Goal: Information Seeking & Learning: Learn about a topic

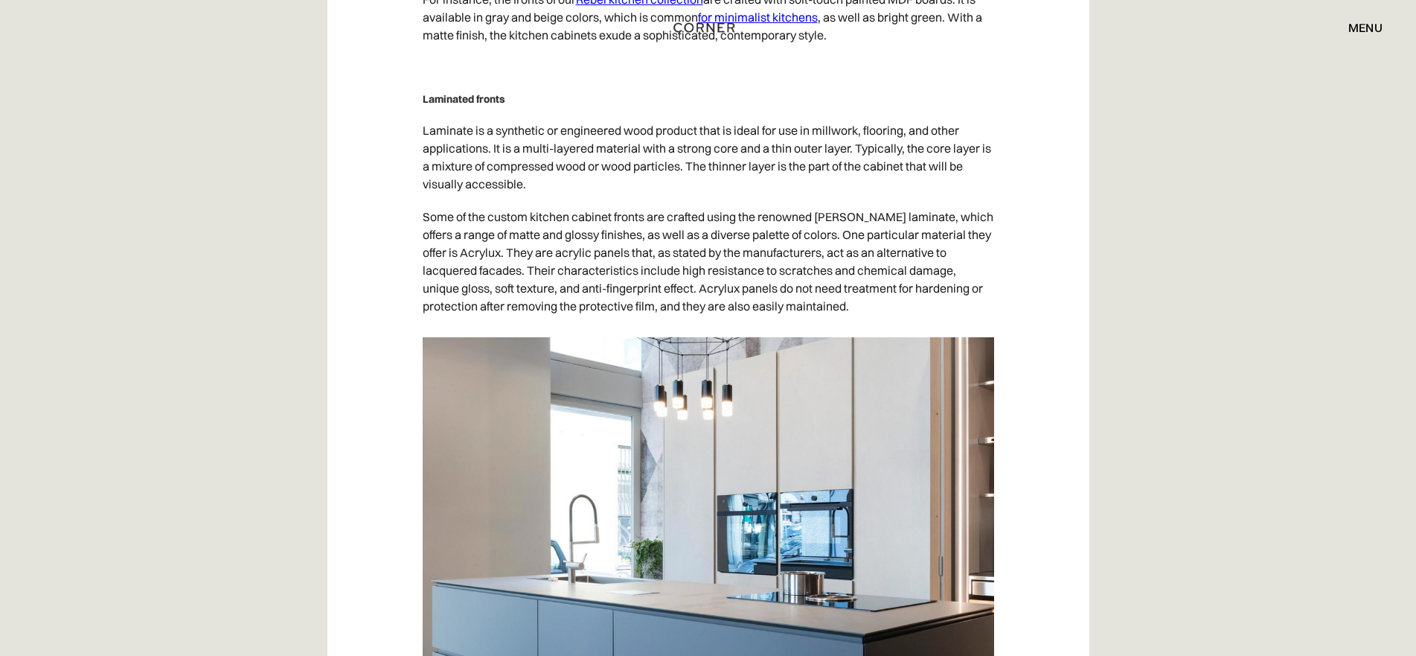
scroll to position [11313, 0]
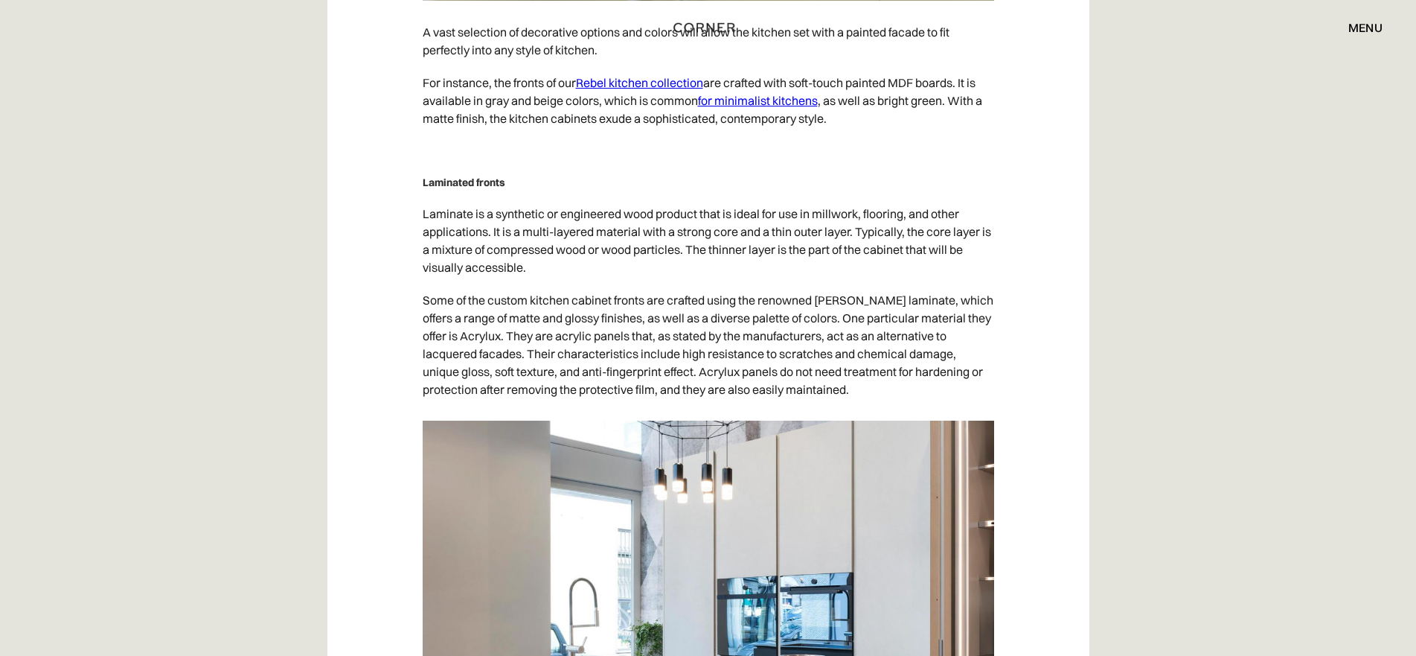
click at [505, 190] on h5 "Laminated fronts" at bounding box center [709, 182] width 572 height 15
click at [455, 190] on h5 "Laminated fronts" at bounding box center [709, 182] width 572 height 15
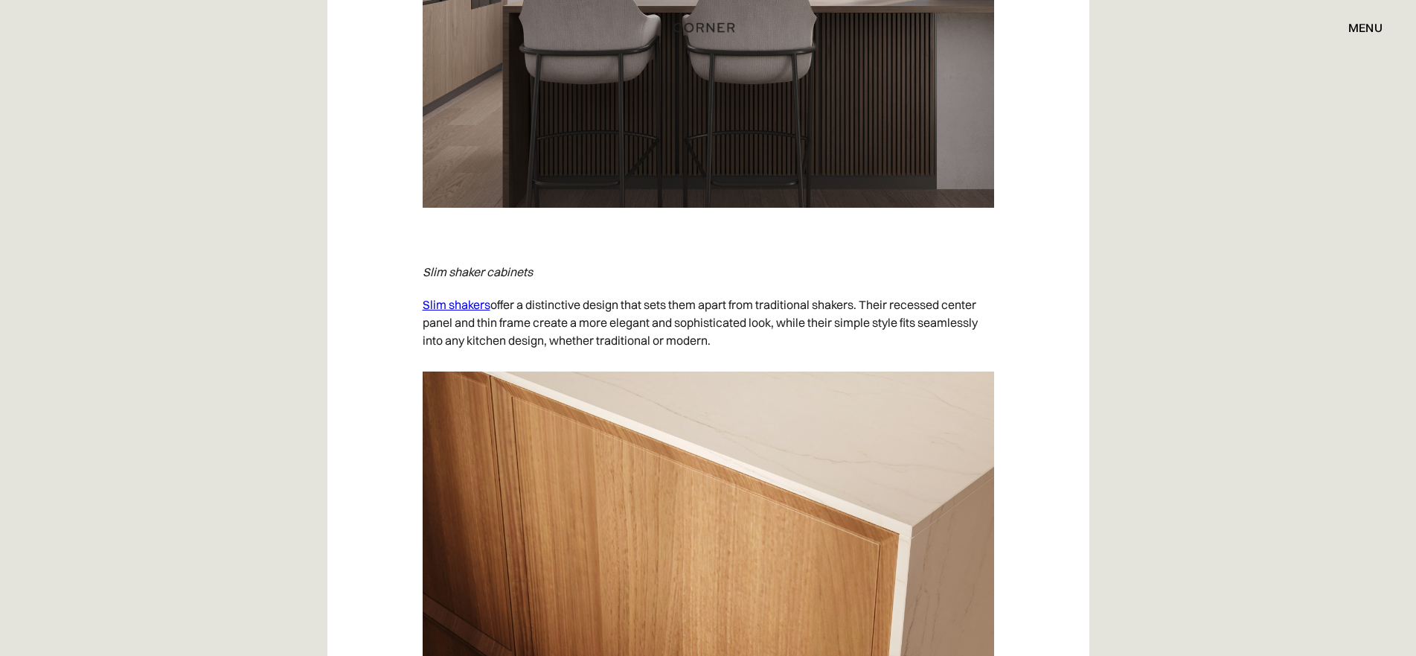
scroll to position [6549, 0]
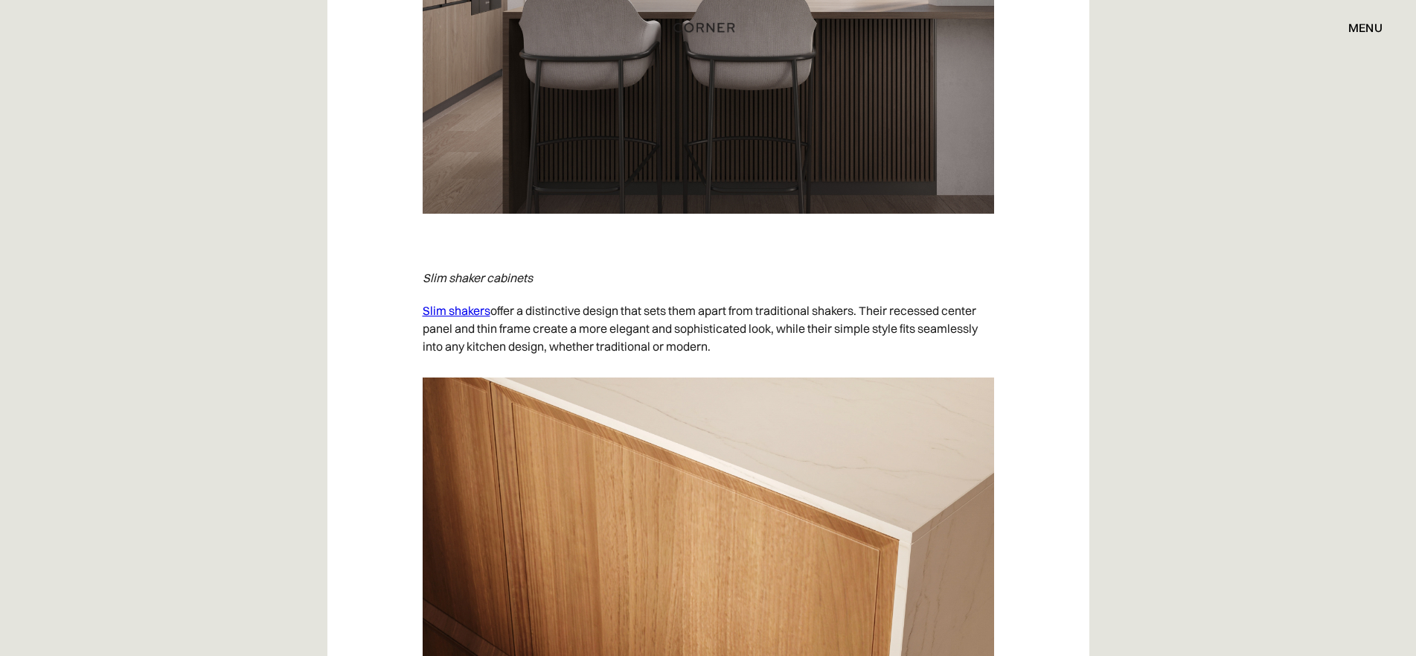
drag, startPoint x: 423, startPoint y: 277, endPoint x: 733, endPoint y: 342, distance: 317.0
copy div "Slim shaker cabinets Slim shakers offer a distinctive design that sets them apa…"
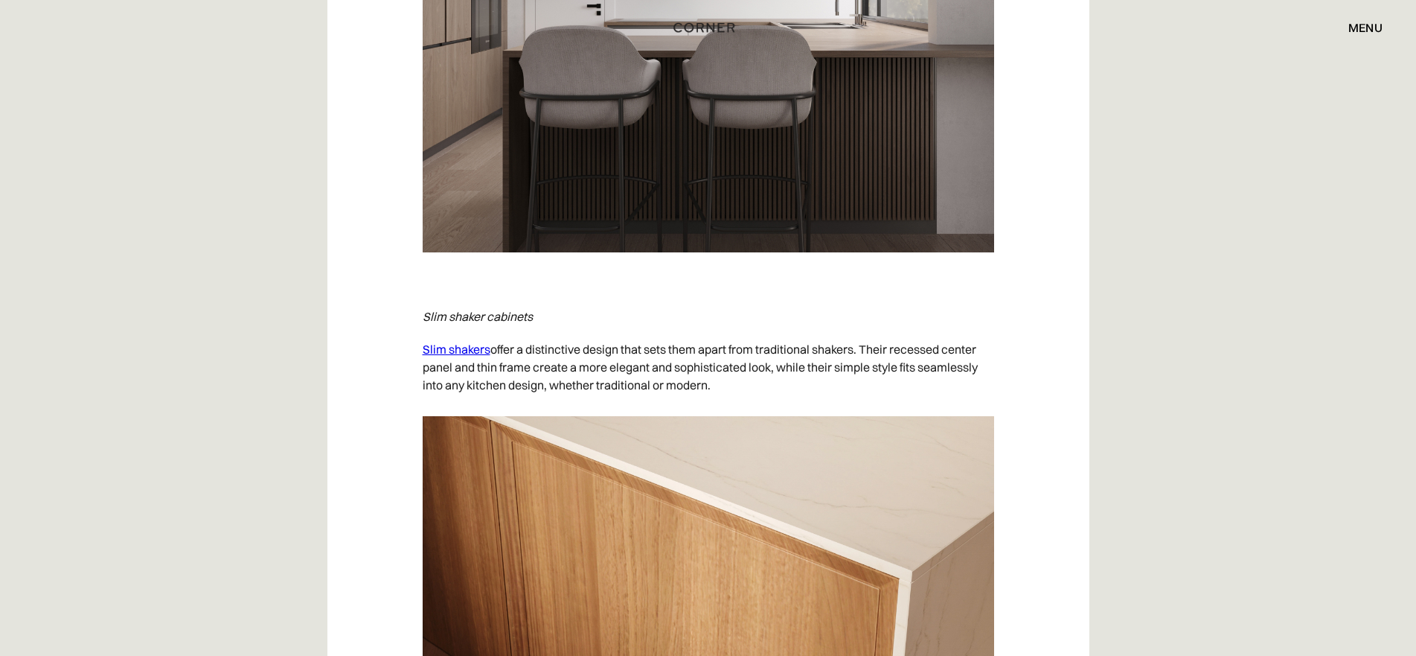
scroll to position [6698, 0]
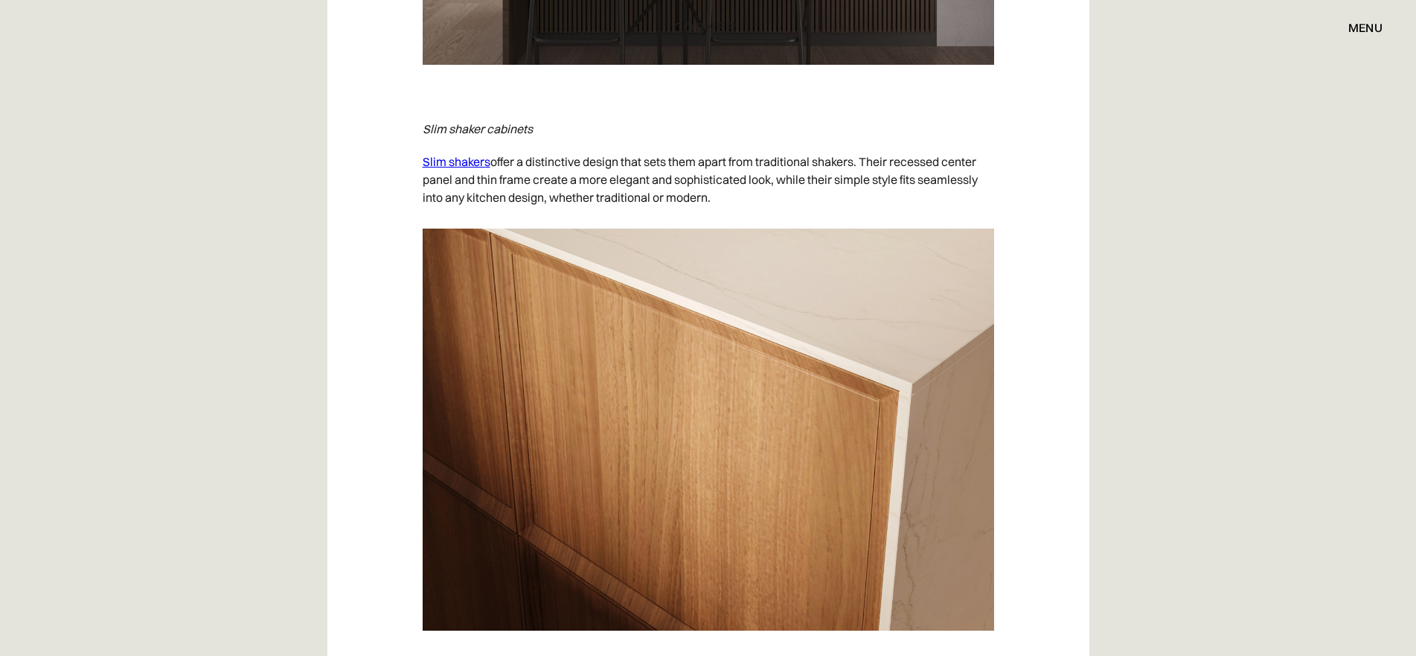
click at [545, 314] on img at bounding box center [709, 429] width 572 height 402
click at [525, 160] on p "Slim shakers offer a distinctive design that sets them apart from traditional s…" at bounding box center [709, 179] width 572 height 68
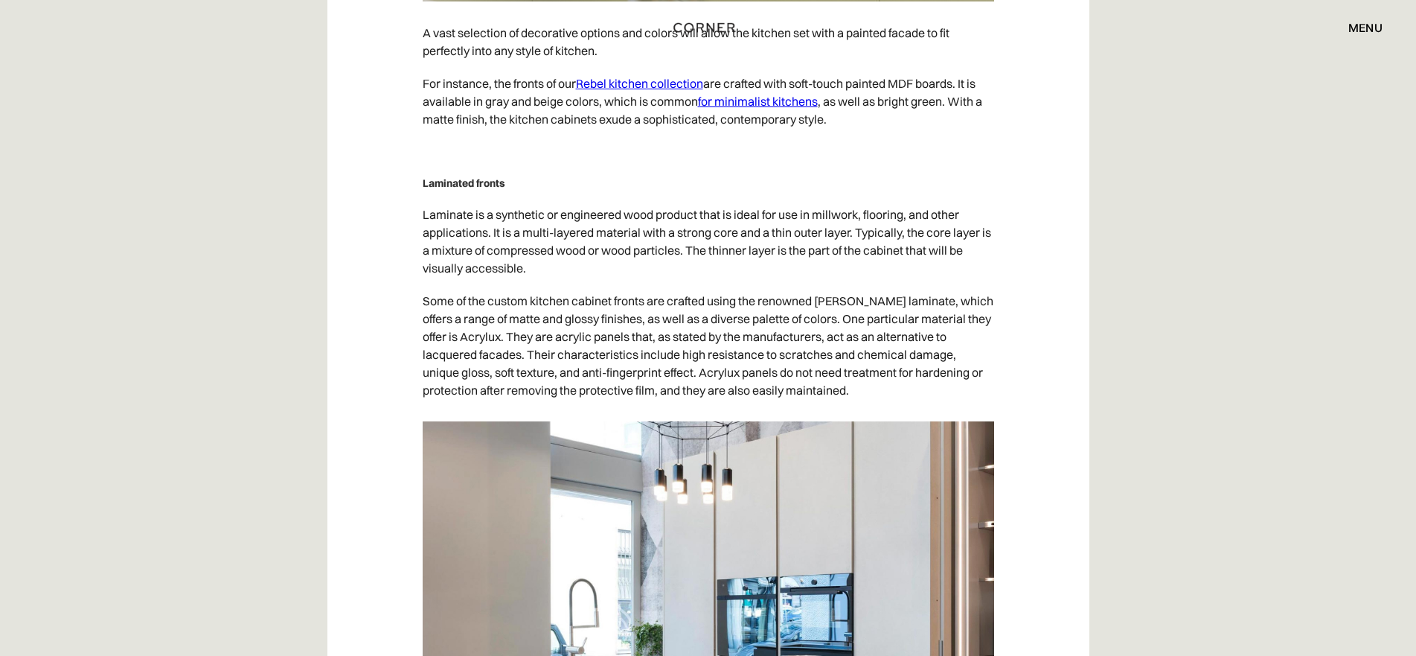
scroll to position [11313, 0]
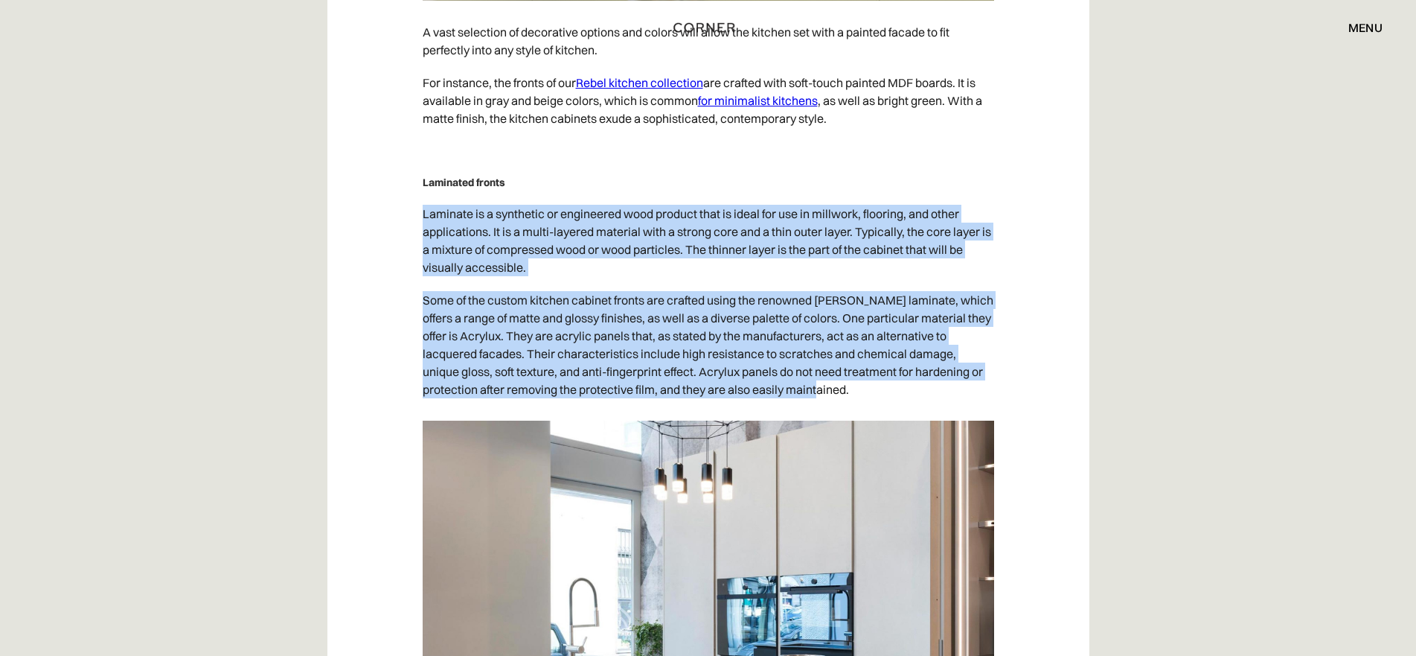
drag, startPoint x: 423, startPoint y: 233, endPoint x: 807, endPoint y: 403, distance: 420.2
copy div "Laminate is a synthetic or engineered wood product that is ideal for use in mil…"
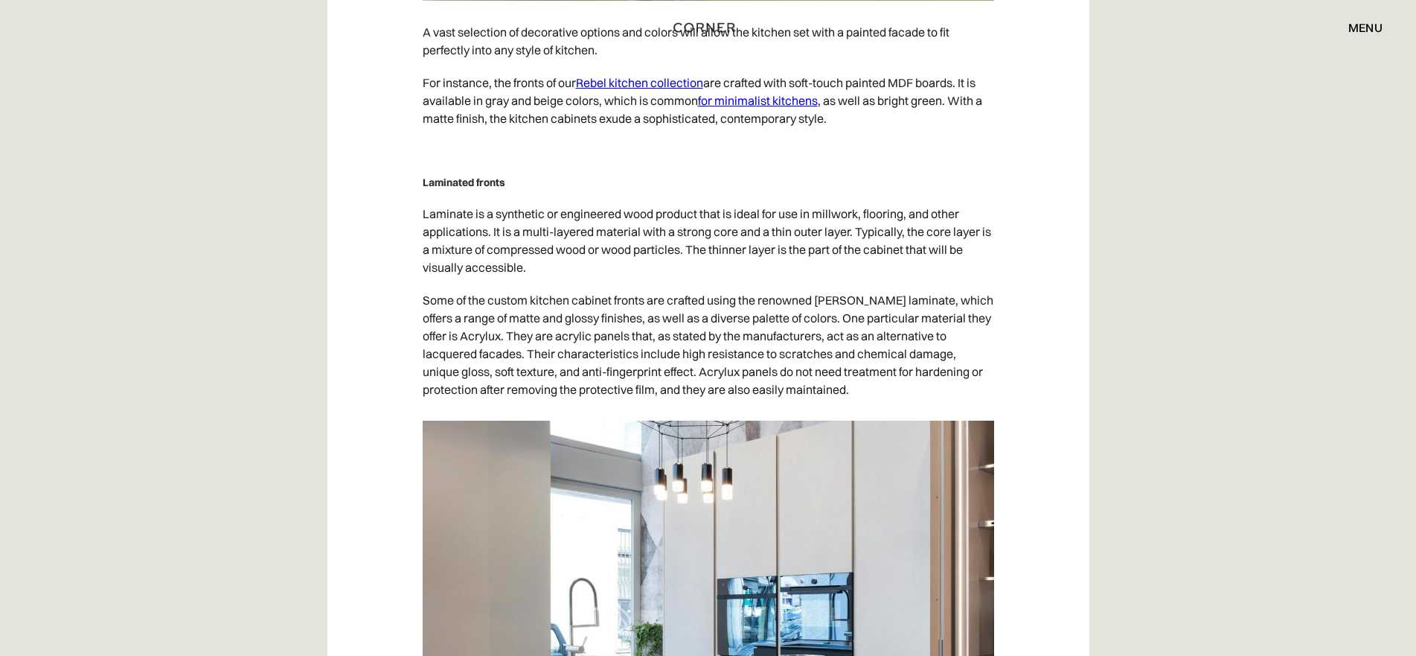
click at [457, 190] on h5 "Laminated fronts" at bounding box center [709, 182] width 572 height 15
click at [473, 190] on h5 "Laminated fronts" at bounding box center [709, 182] width 572 height 15
drag, startPoint x: 505, startPoint y: 198, endPoint x: 420, endPoint y: 196, distance: 84.9
copy h5 "Laminated fronts"
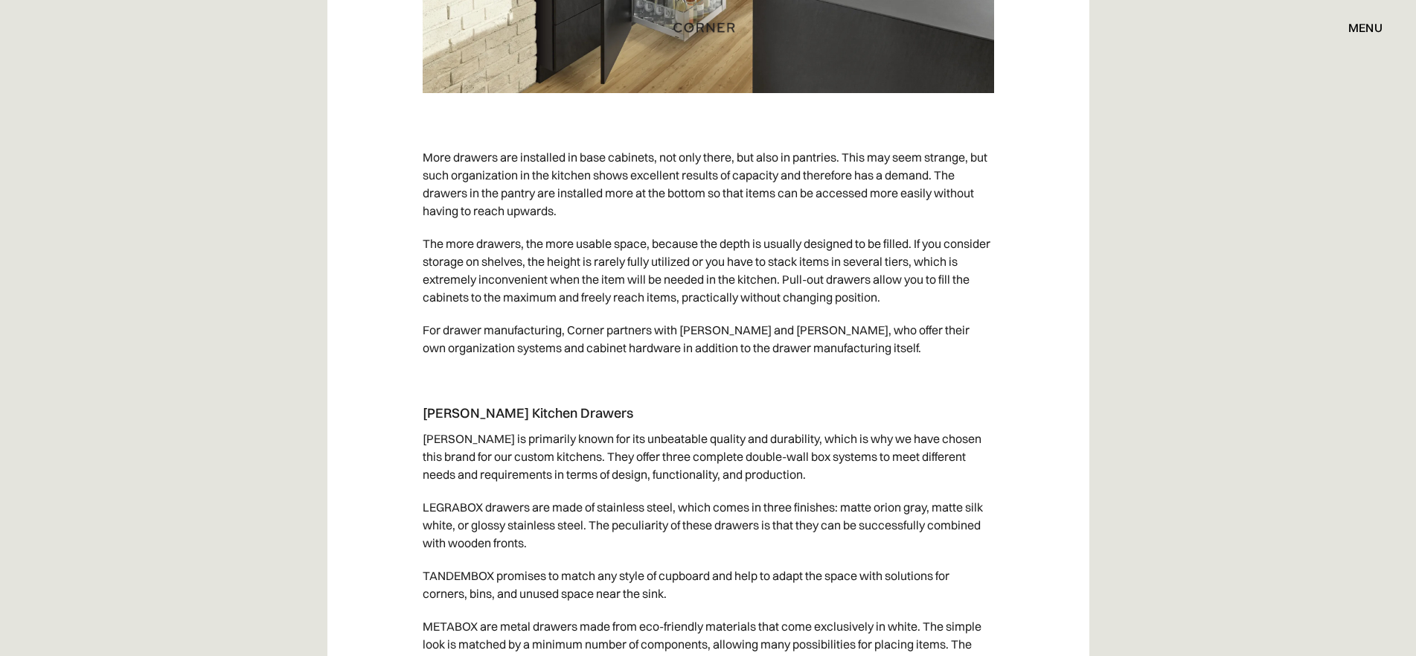
scroll to position [17862, 0]
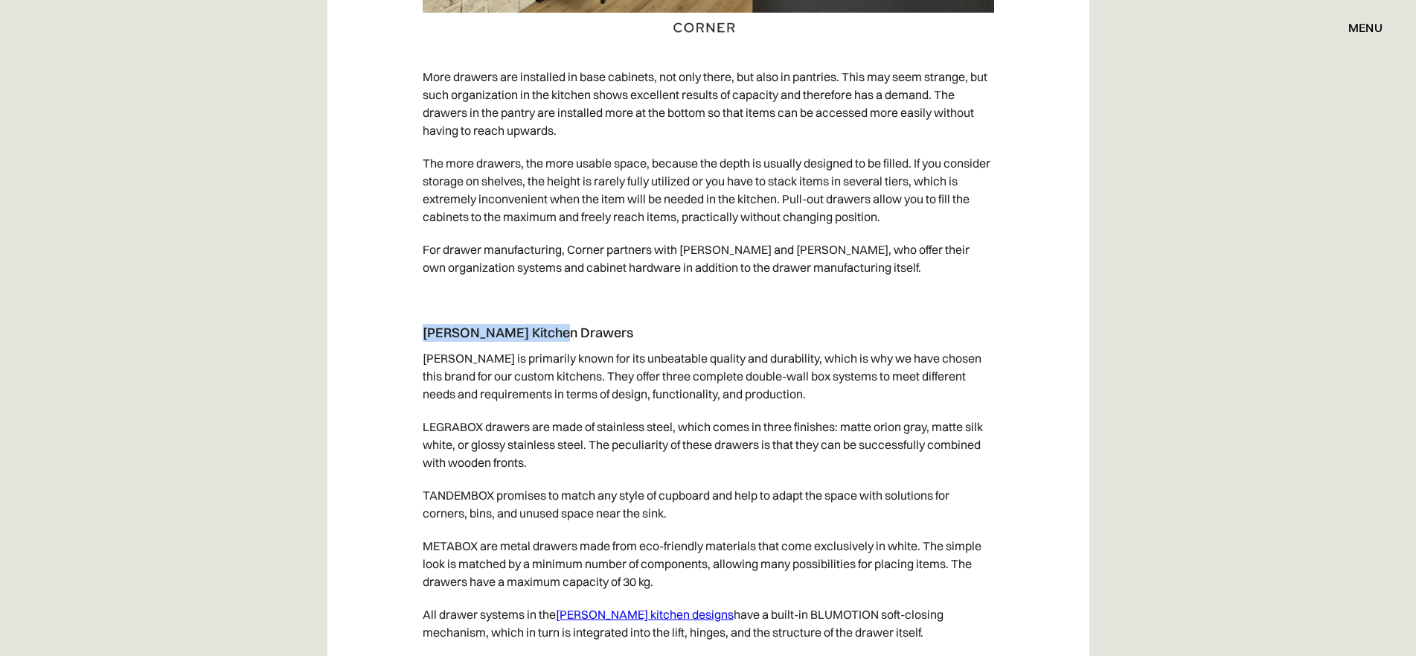
drag, startPoint x: 420, startPoint y: 348, endPoint x: 615, endPoint y: 348, distance: 195.0
copy h4 "[PERSON_NAME] Kitchen Drawers"
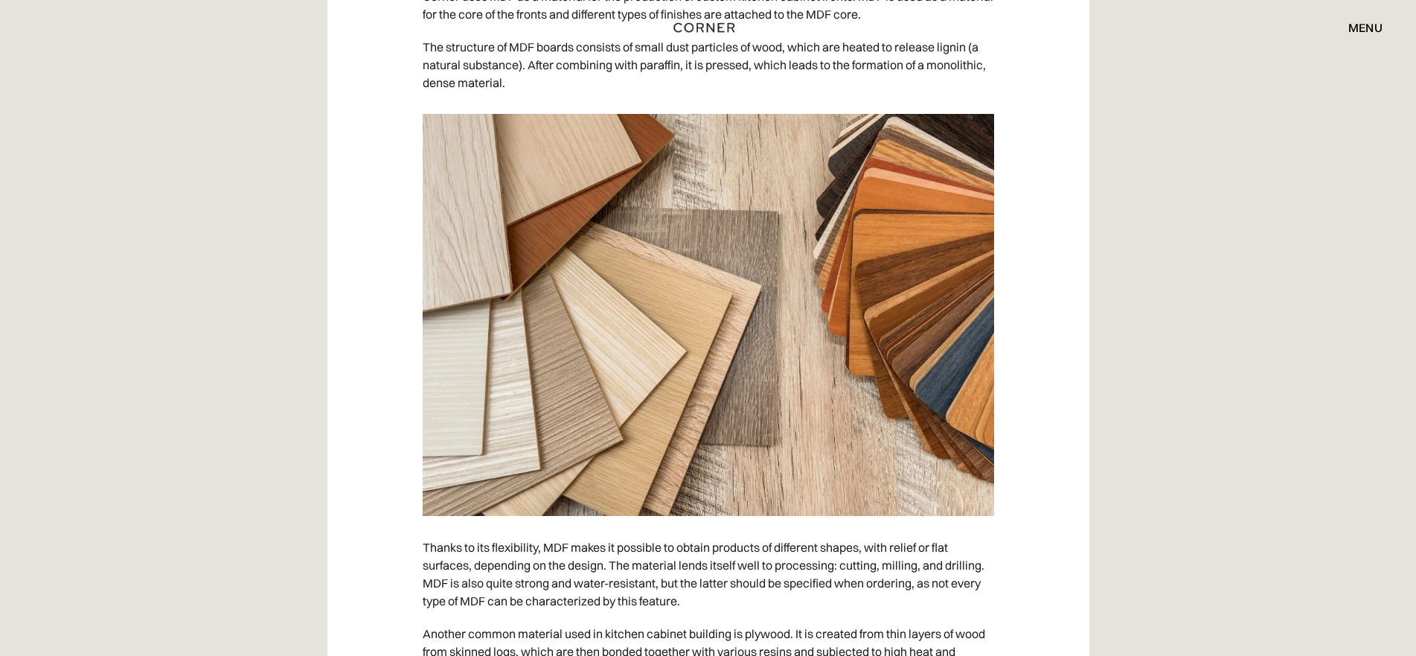
scroll to position [8410, 0]
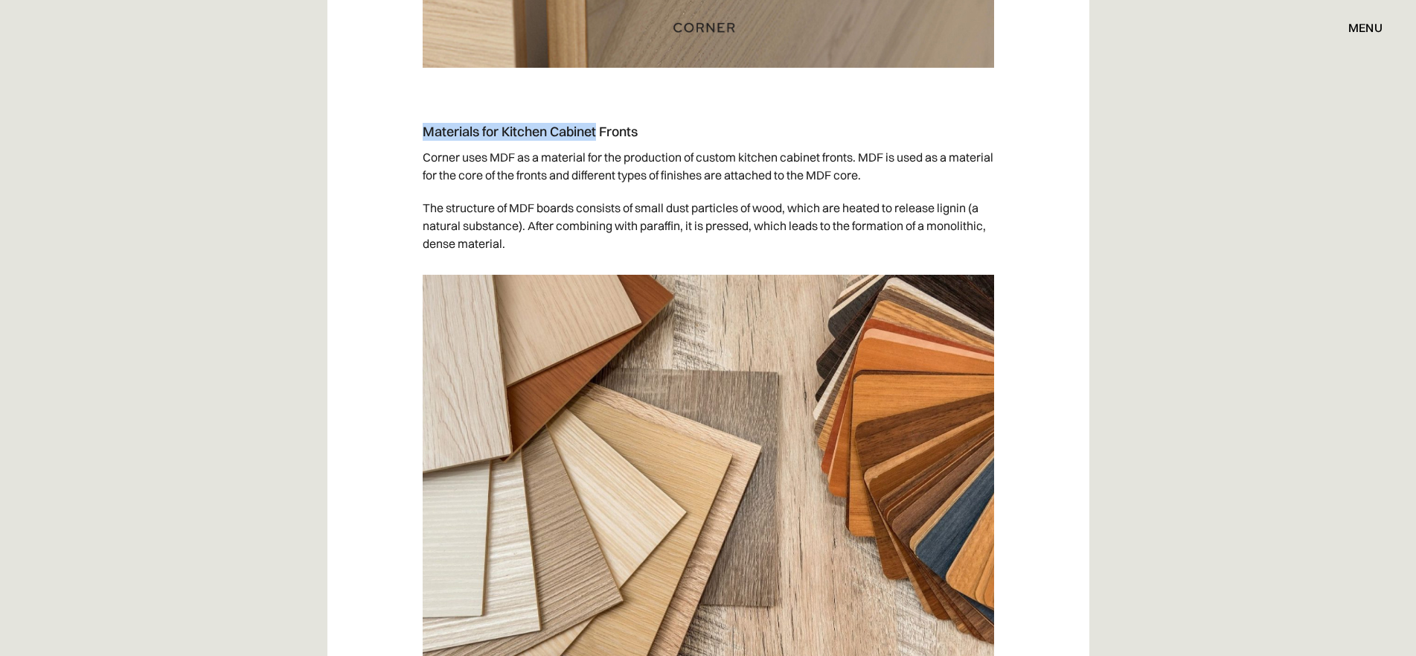
drag, startPoint x: 423, startPoint y: 128, endPoint x: 599, endPoint y: 133, distance: 175.7
click at [599, 133] on h4 "Materials for Kitchen Cabinet Fronts" at bounding box center [709, 132] width 572 height 18
copy h4 "Materials for Kitchen Cabinet"
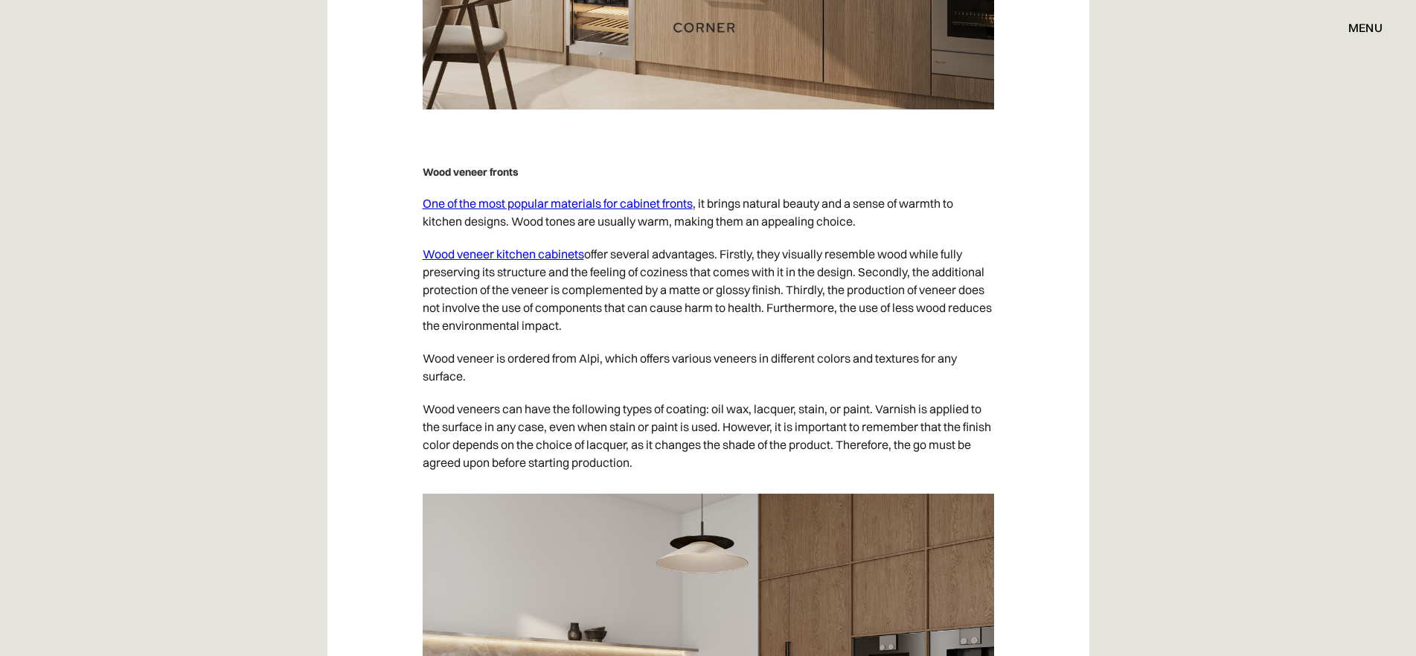
scroll to position [9824, 0]
